Goal: Use online tool/utility: Utilize a website feature to perform a specific function

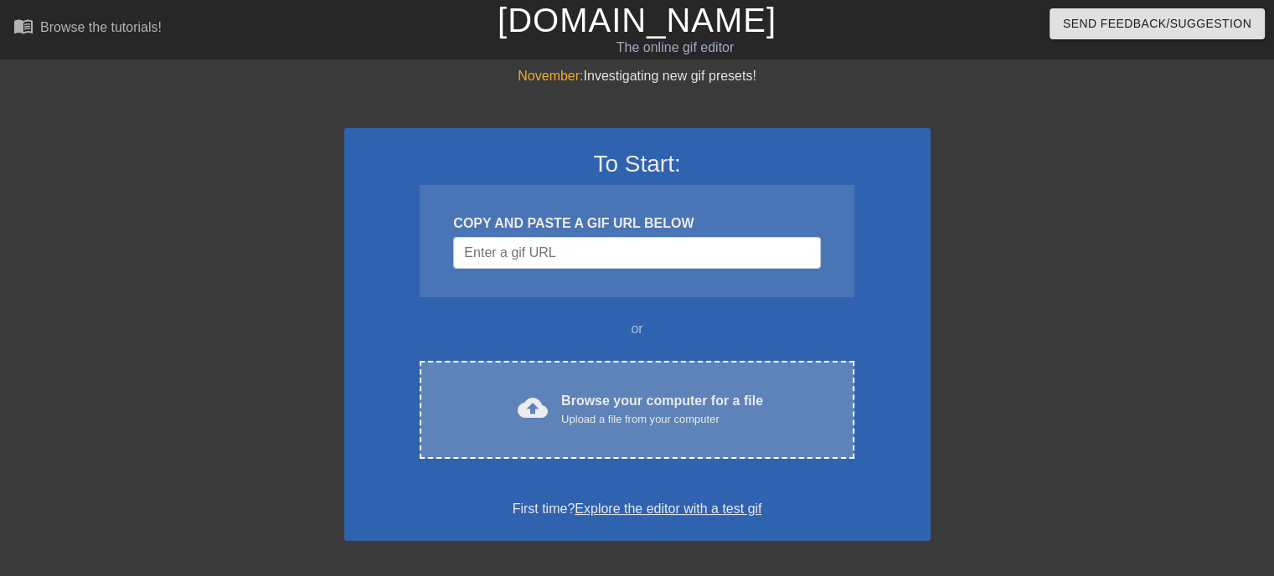
click at [668, 416] on div "Upload a file from your computer" at bounding box center [662, 419] width 202 height 17
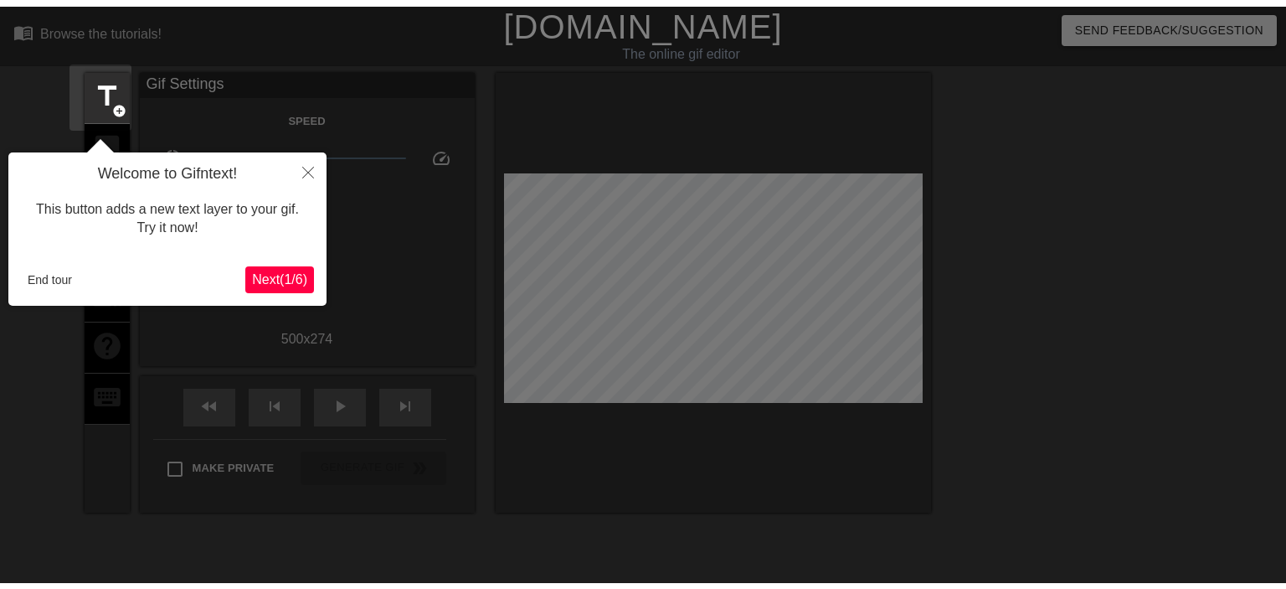
scroll to position [40, 0]
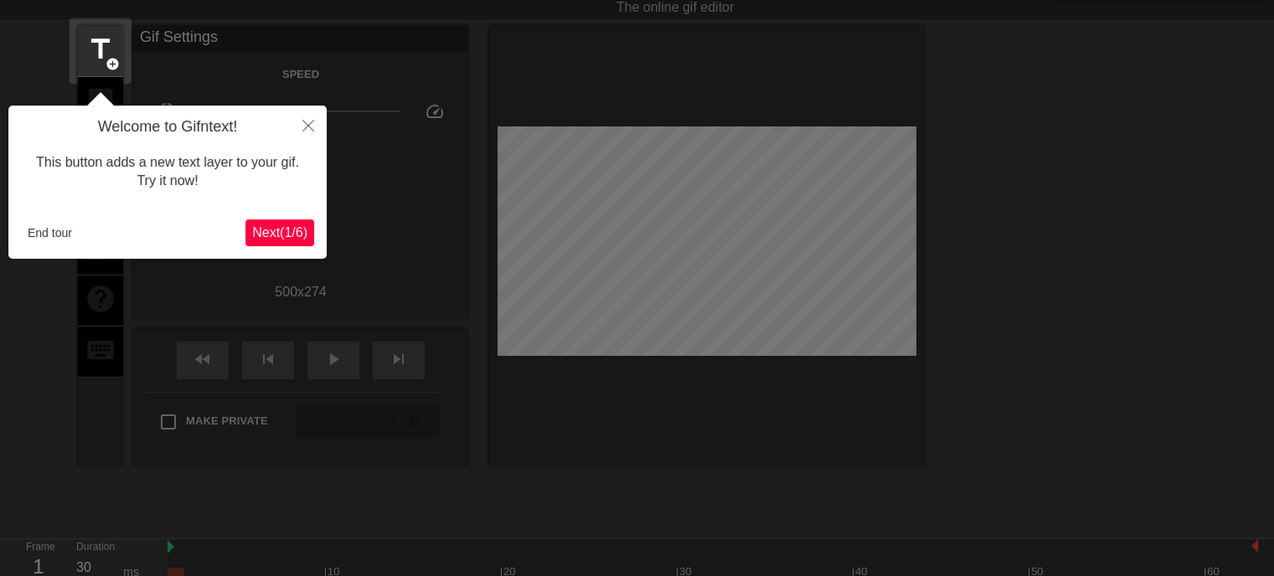
click at [17, 229] on div "Welcome to Gifntext! This button adds a new text layer to your gif. Try it now!…" at bounding box center [167, 182] width 318 height 153
click at [44, 235] on button "End tour" at bounding box center [50, 232] width 58 height 25
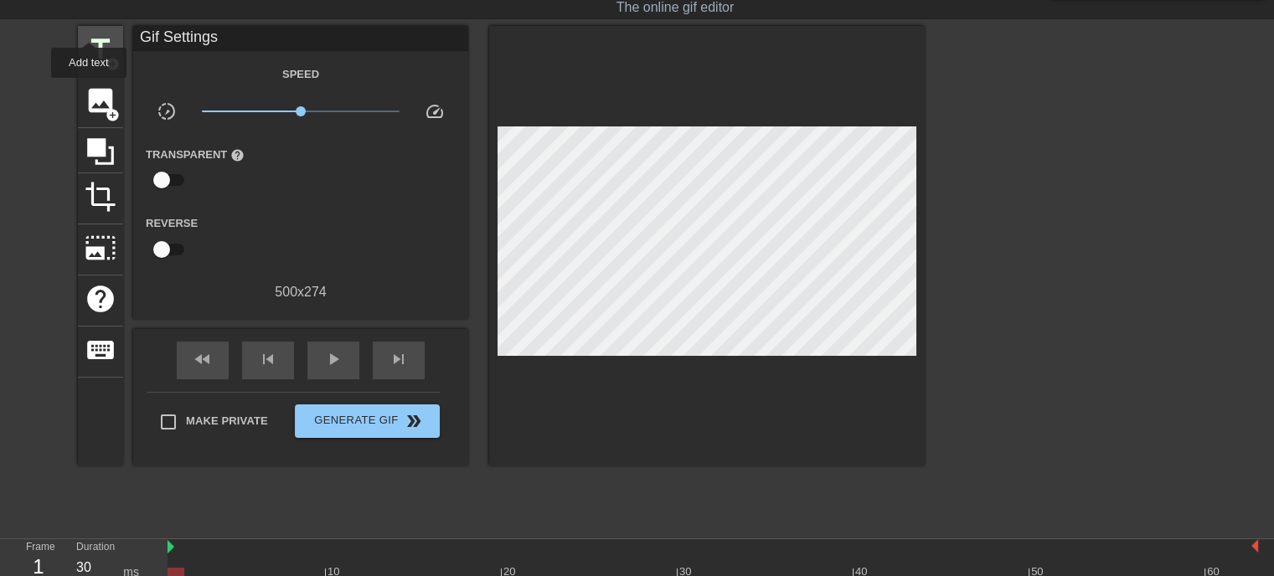
click at [89, 27] on div "title add_circle" at bounding box center [100, 51] width 45 height 51
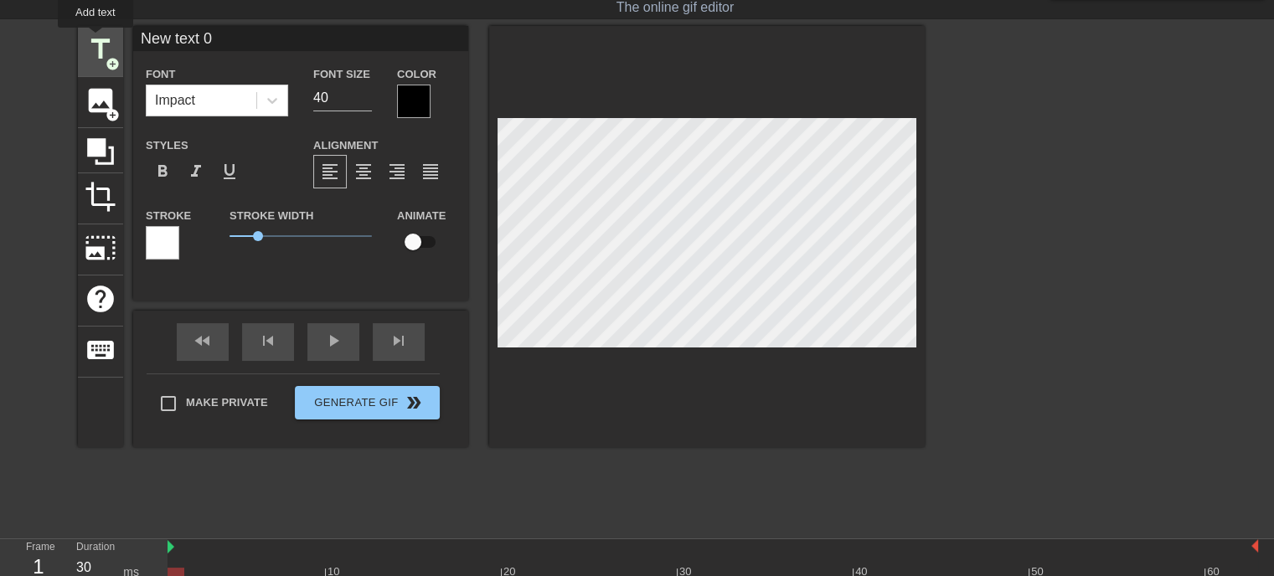
drag, startPoint x: 241, startPoint y: 36, endPoint x: 94, endPoint y: 39, distance: 147.4
click at [95, 39] on div "title add_circle image add_circle crop photo_size_select_large help keyboard Ne…" at bounding box center [501, 236] width 847 height 421
type input "いらっしゃいませじじくさい電気屋のブログへ"
click at [196, 178] on span "format_italic" at bounding box center [196, 172] width 20 height 20
click at [417, 96] on div at bounding box center [413, 101] width 33 height 33
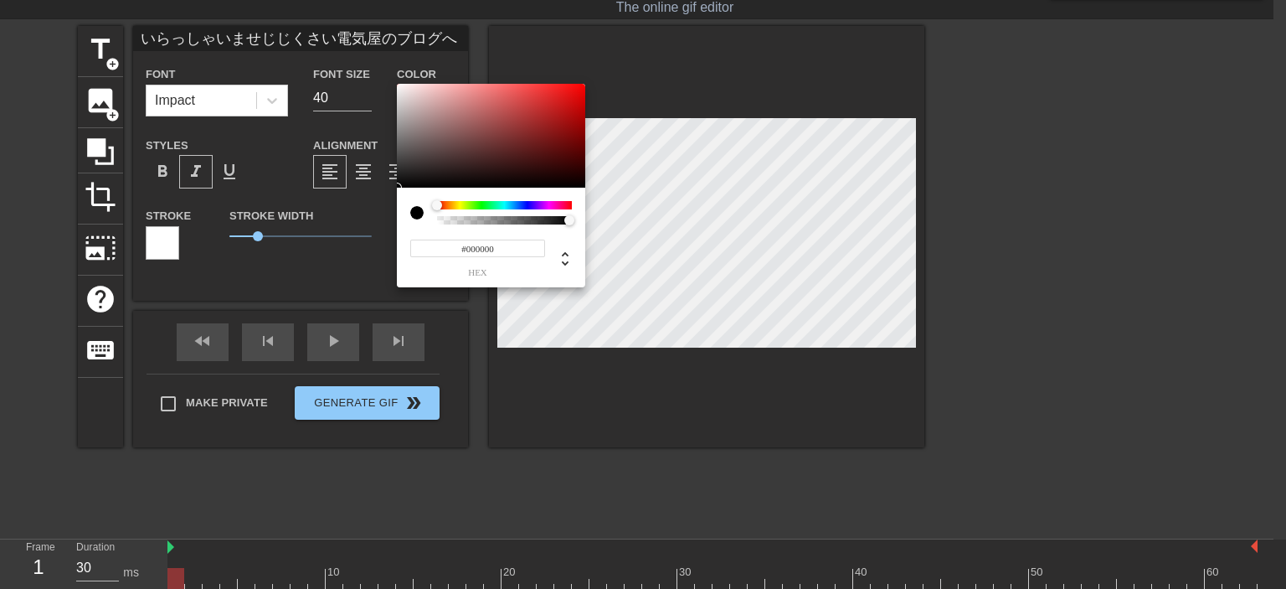
click at [511, 250] on input "#000000" at bounding box center [477, 248] width 135 height 18
type input "#000000"
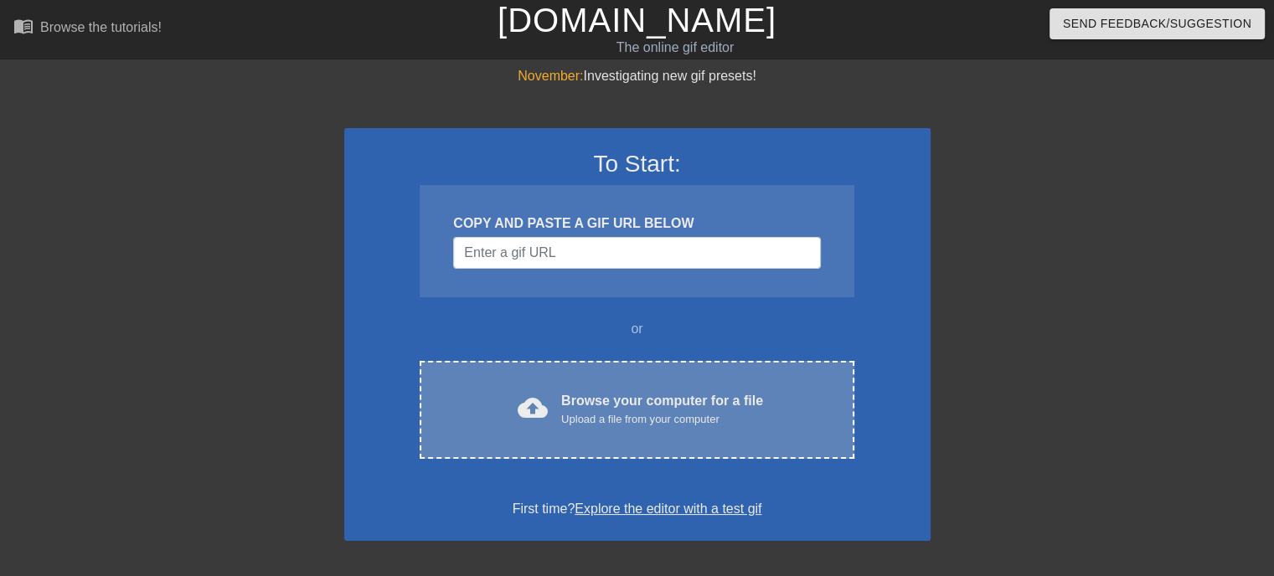
click at [687, 407] on div "Browse your computer for a file Upload a file from your computer" at bounding box center [662, 409] width 202 height 37
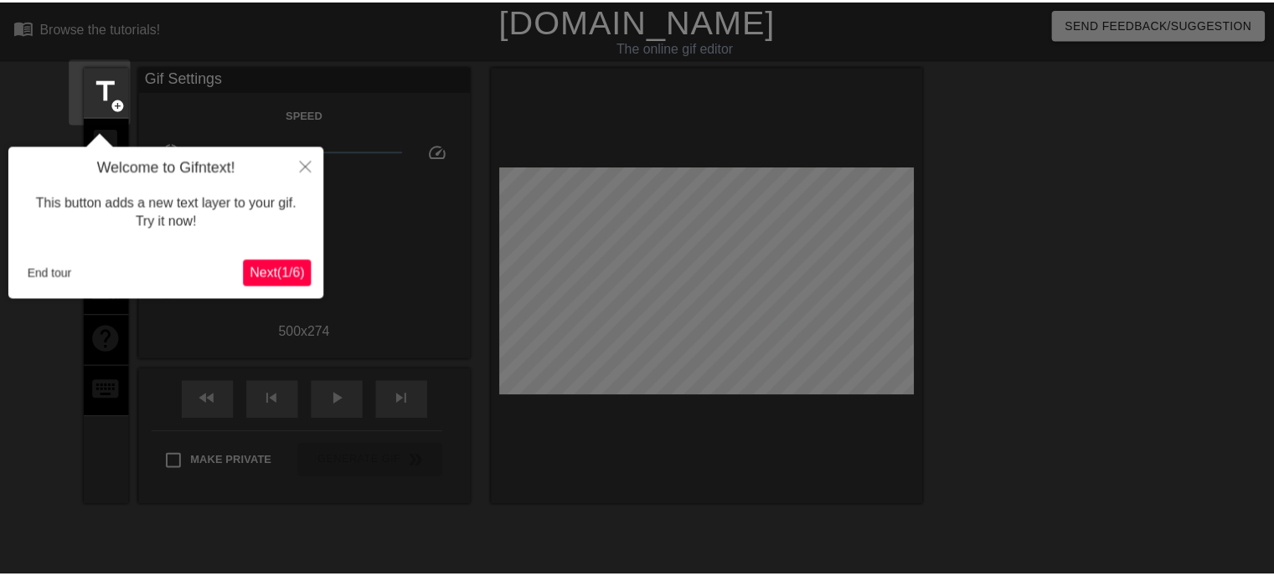
scroll to position [40, 0]
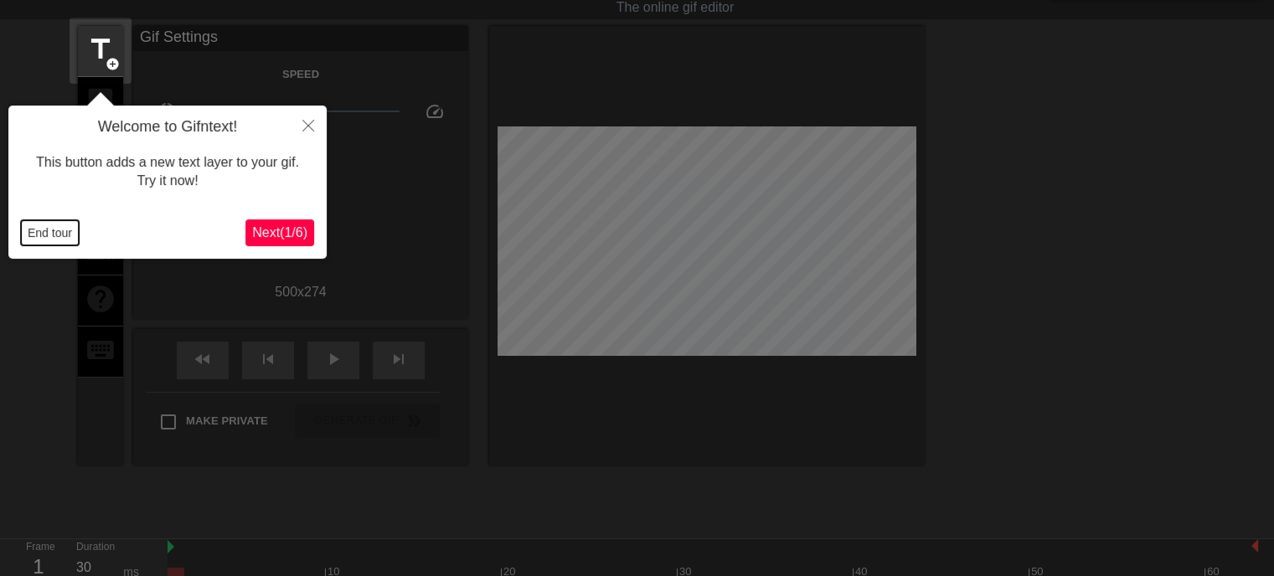
click at [22, 227] on button "End tour" at bounding box center [50, 232] width 58 height 25
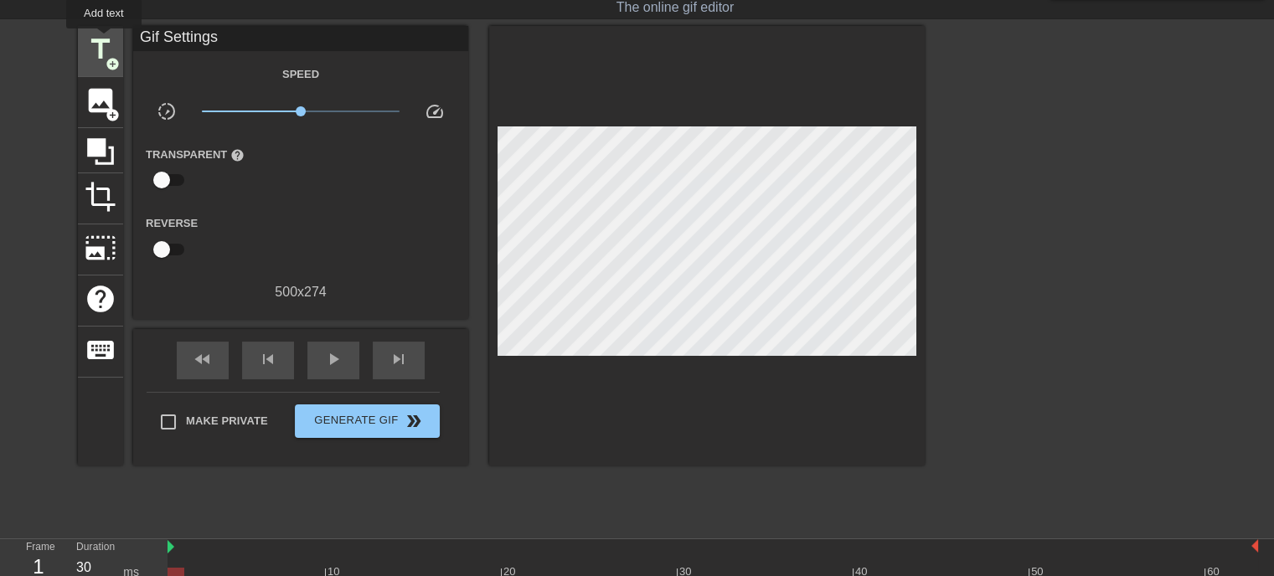
click at [105, 40] on span "title" at bounding box center [101, 49] width 32 height 32
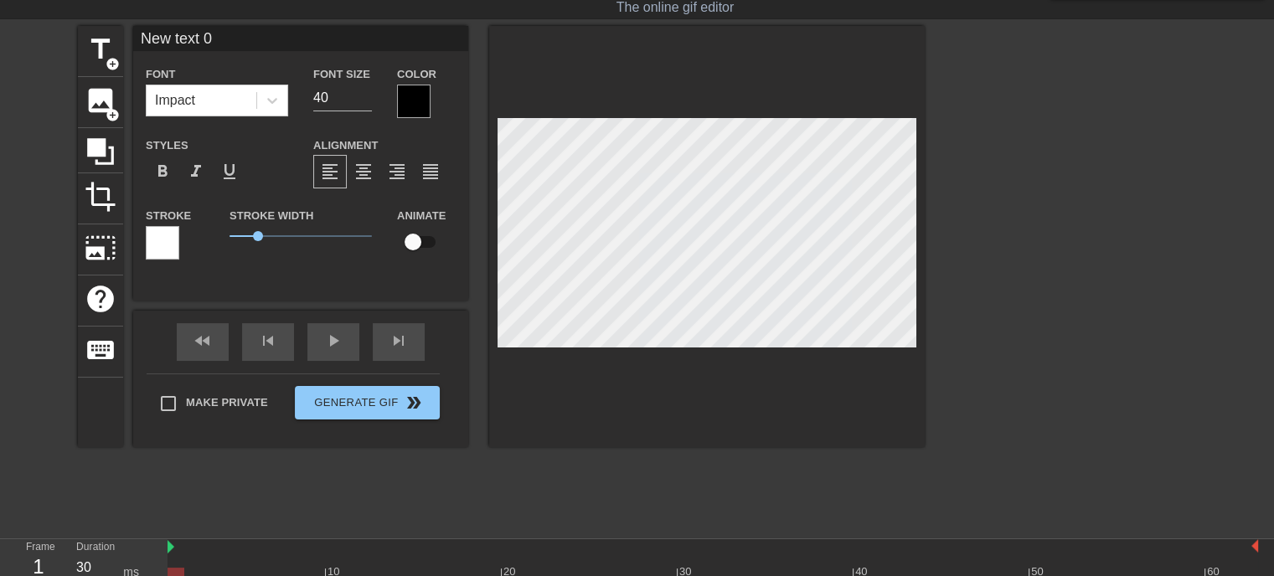
drag, startPoint x: 255, startPoint y: 38, endPoint x: 126, endPoint y: 39, distance: 128.1
click at [126, 39] on div "title add_circle image add_circle crop photo_size_select_large help keyboard Ne…" at bounding box center [501, 236] width 847 height 421
type input "あいう"
click at [404, 96] on div at bounding box center [413, 101] width 33 height 33
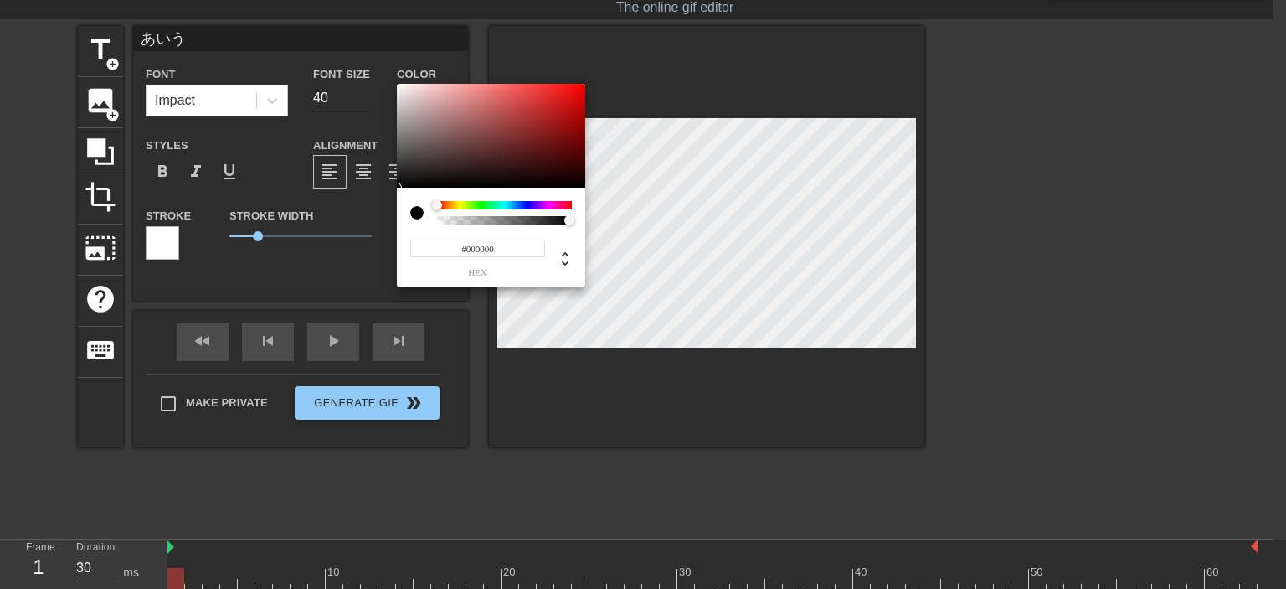
click at [533, 244] on input "#000000" at bounding box center [477, 248] width 135 height 18
type input "#FFFFFF"
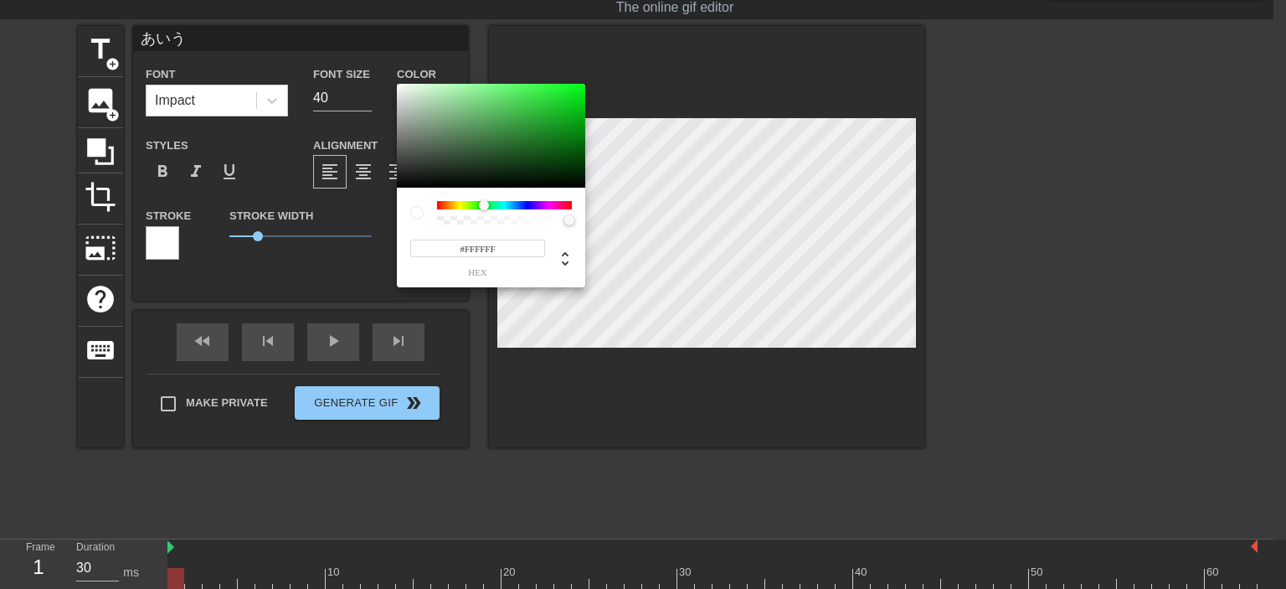
drag, startPoint x: 445, startPoint y: 205, endPoint x: 477, endPoint y: 207, distance: 31.9
click at [484, 207] on div at bounding box center [489, 206] width 10 height 10
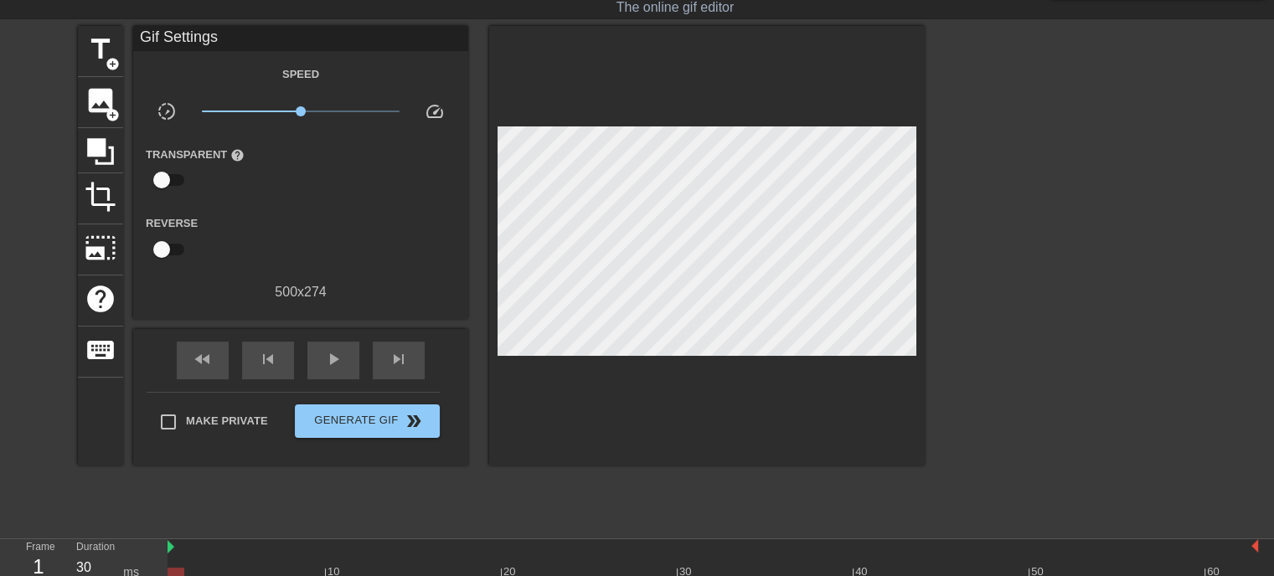
drag, startPoint x: 579, startPoint y: 398, endPoint x: 569, endPoint y: 400, distance: 11.2
